Goal: Task Accomplishment & Management: Use online tool/utility

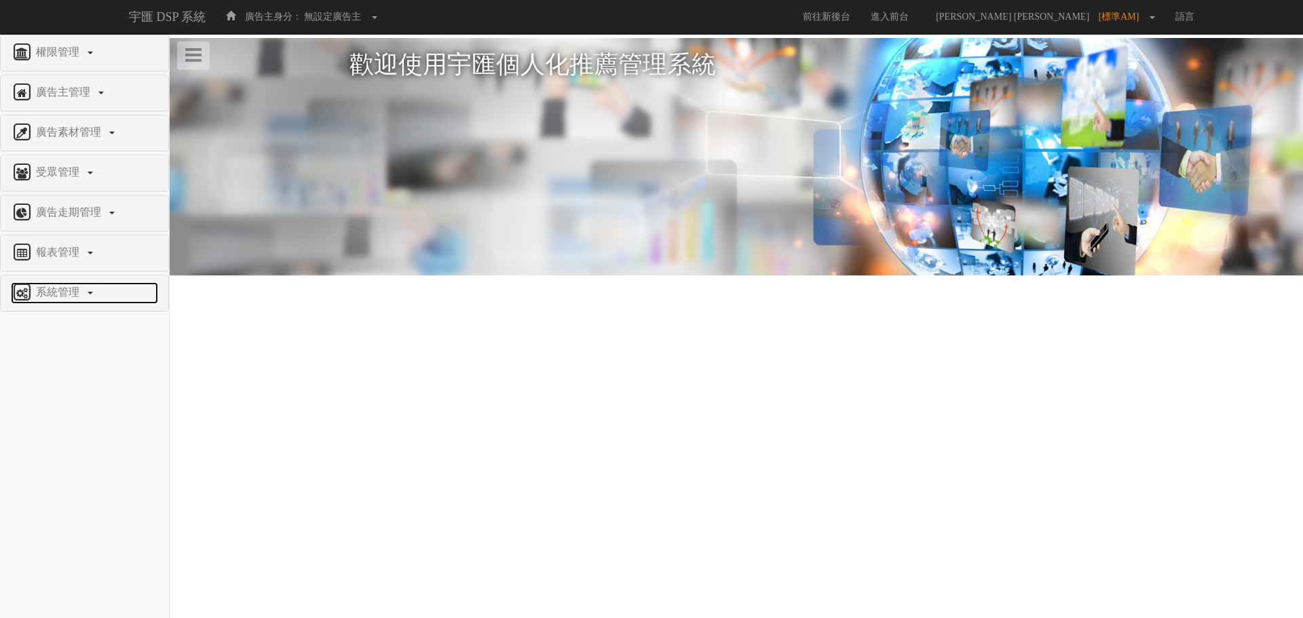
click at [47, 292] on span "系統管理" at bounding box center [60, 292] width 54 height 12
click at [55, 329] on span "廣告驗證設定" at bounding box center [44, 325] width 67 height 10
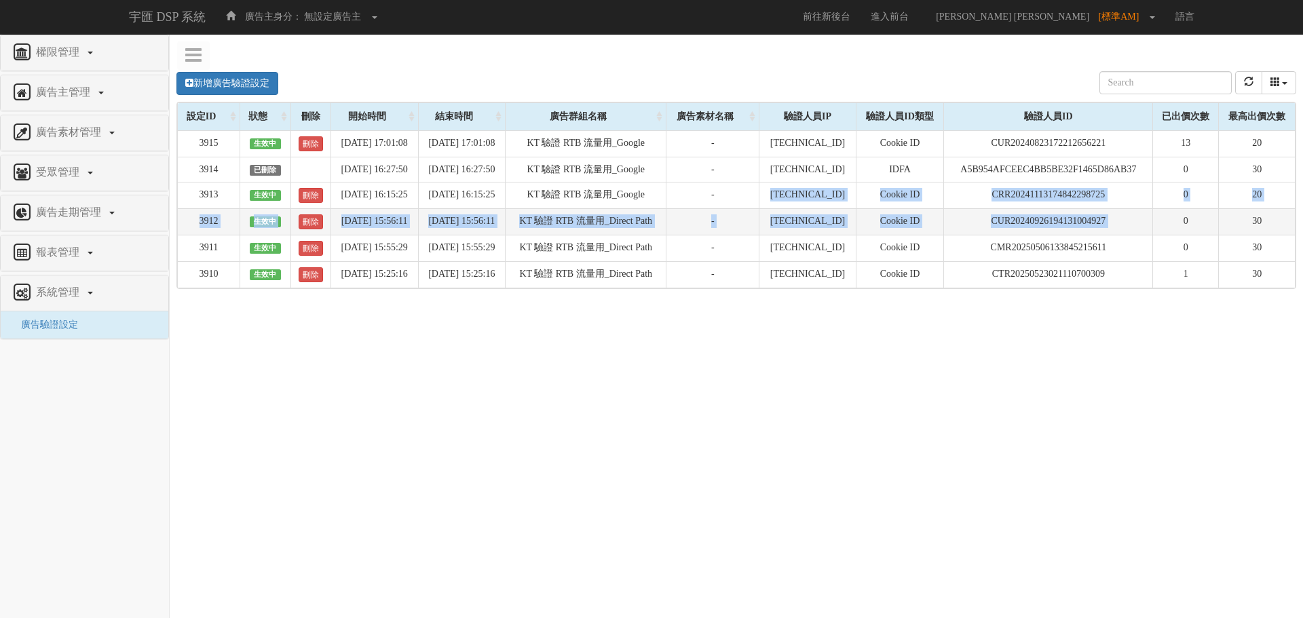
drag, startPoint x: 787, startPoint y: 198, endPoint x: 1177, endPoint y: 229, distance: 391.3
click at [1177, 229] on tbody "3915 生效中 刪除 2025-08-20 17:01:08 2025-08-21 17:01:08 KT 驗證 RTB 流量用_Google - 211.…" at bounding box center [736, 208] width 1117 height 157
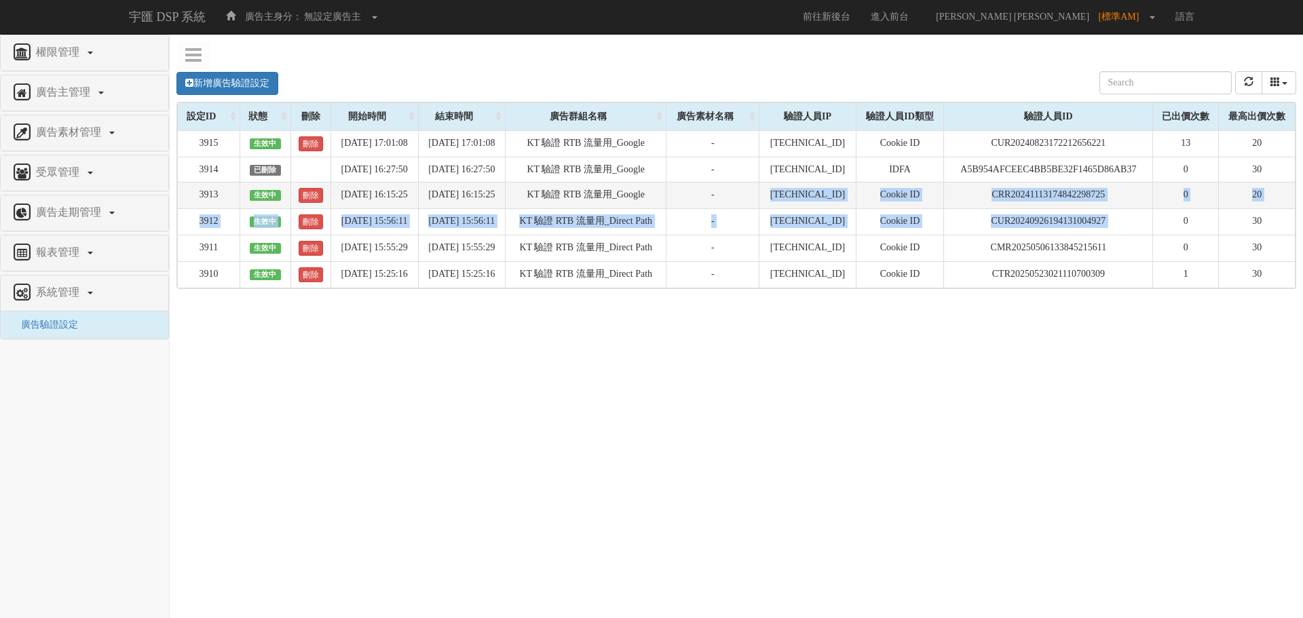
click at [1073, 204] on td "CRR20241113174842298725" at bounding box center [1048, 195] width 209 height 26
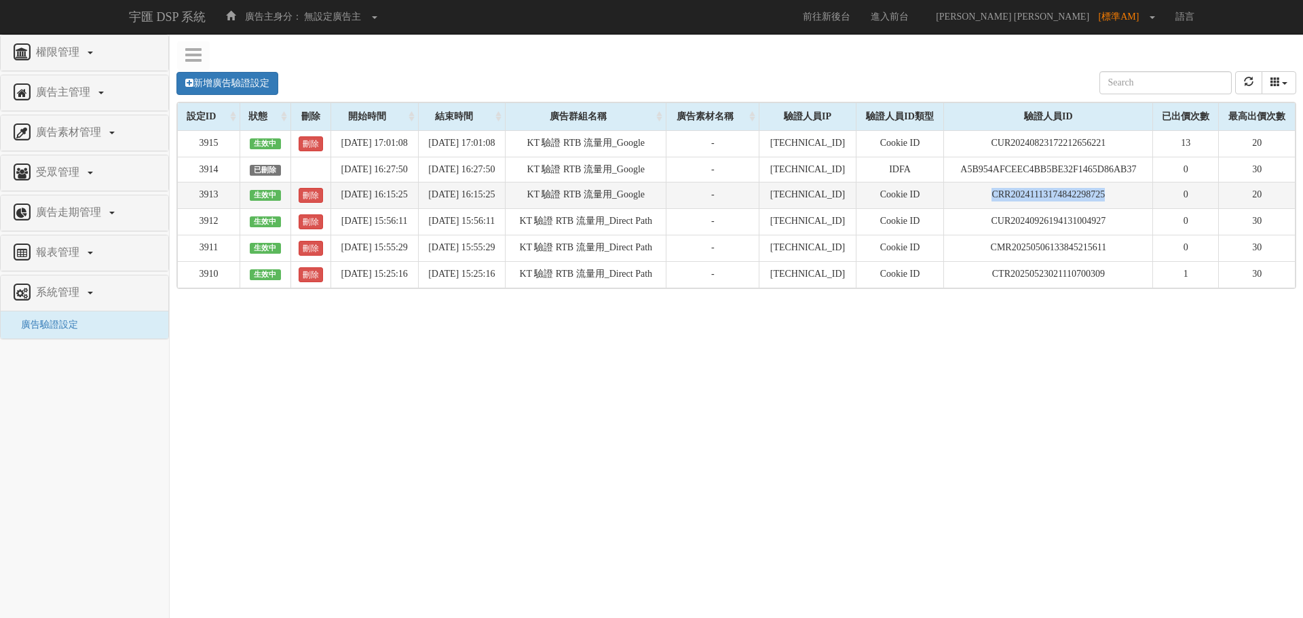
drag, startPoint x: 1128, startPoint y: 197, endPoint x: 968, endPoint y: 198, distance: 159.5
click at [968, 198] on td "CRR20241113174842298725" at bounding box center [1048, 195] width 209 height 26
